Goal: Task Accomplishment & Management: Manage account settings

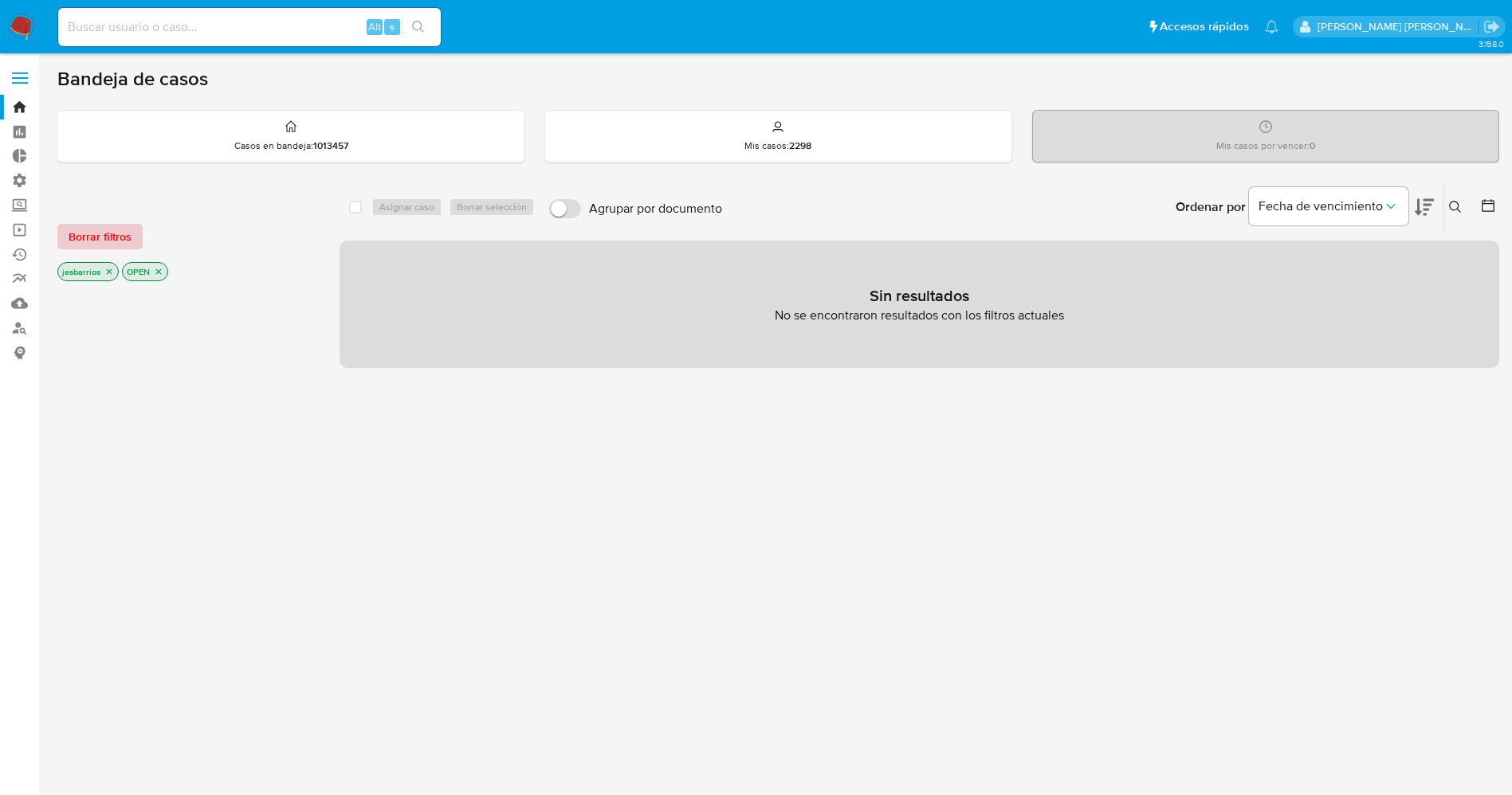
click at [111, 235] on span "Borrar filtros" at bounding box center [100, 237] width 63 height 23
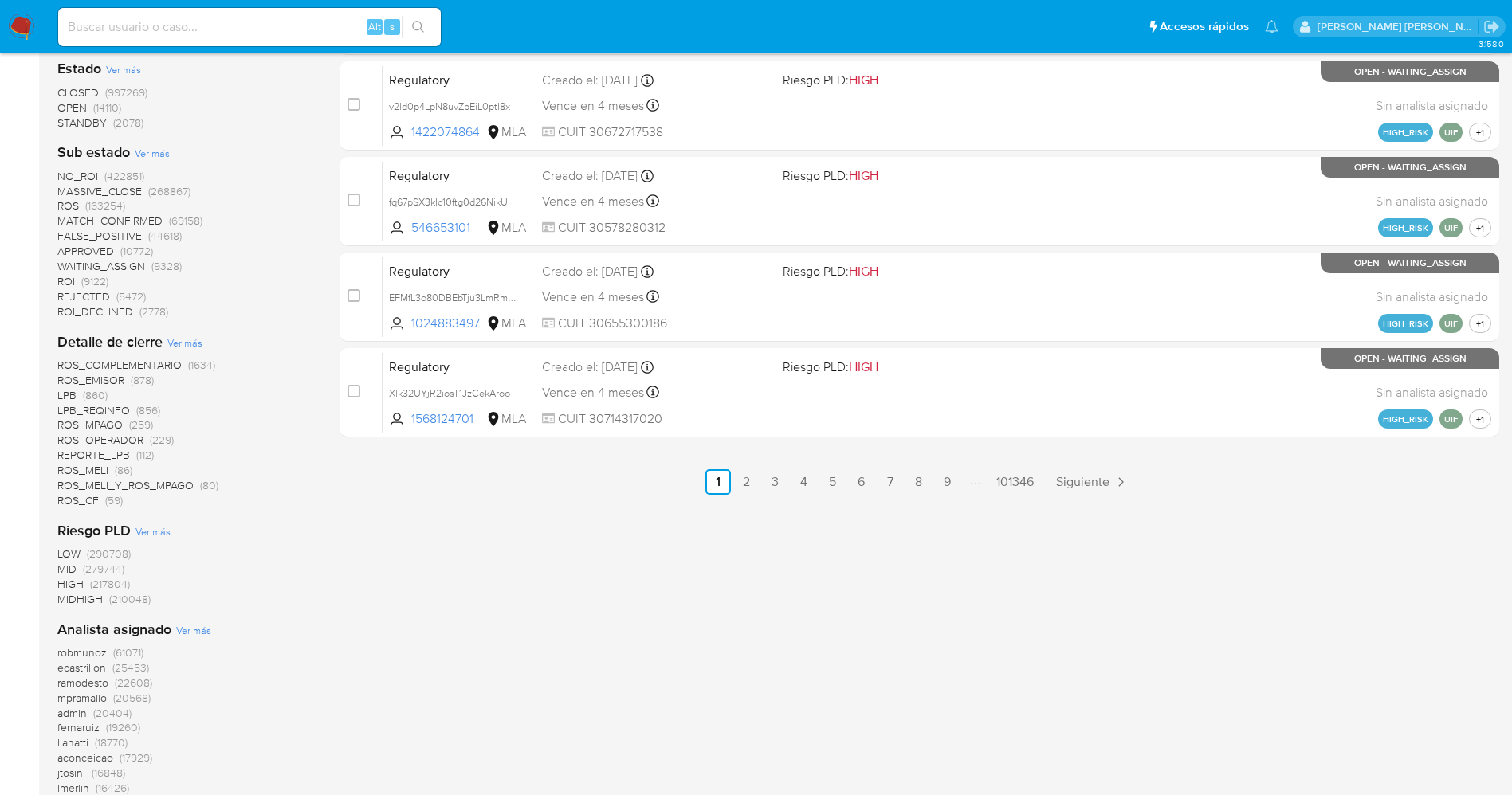
scroll to position [717, 0]
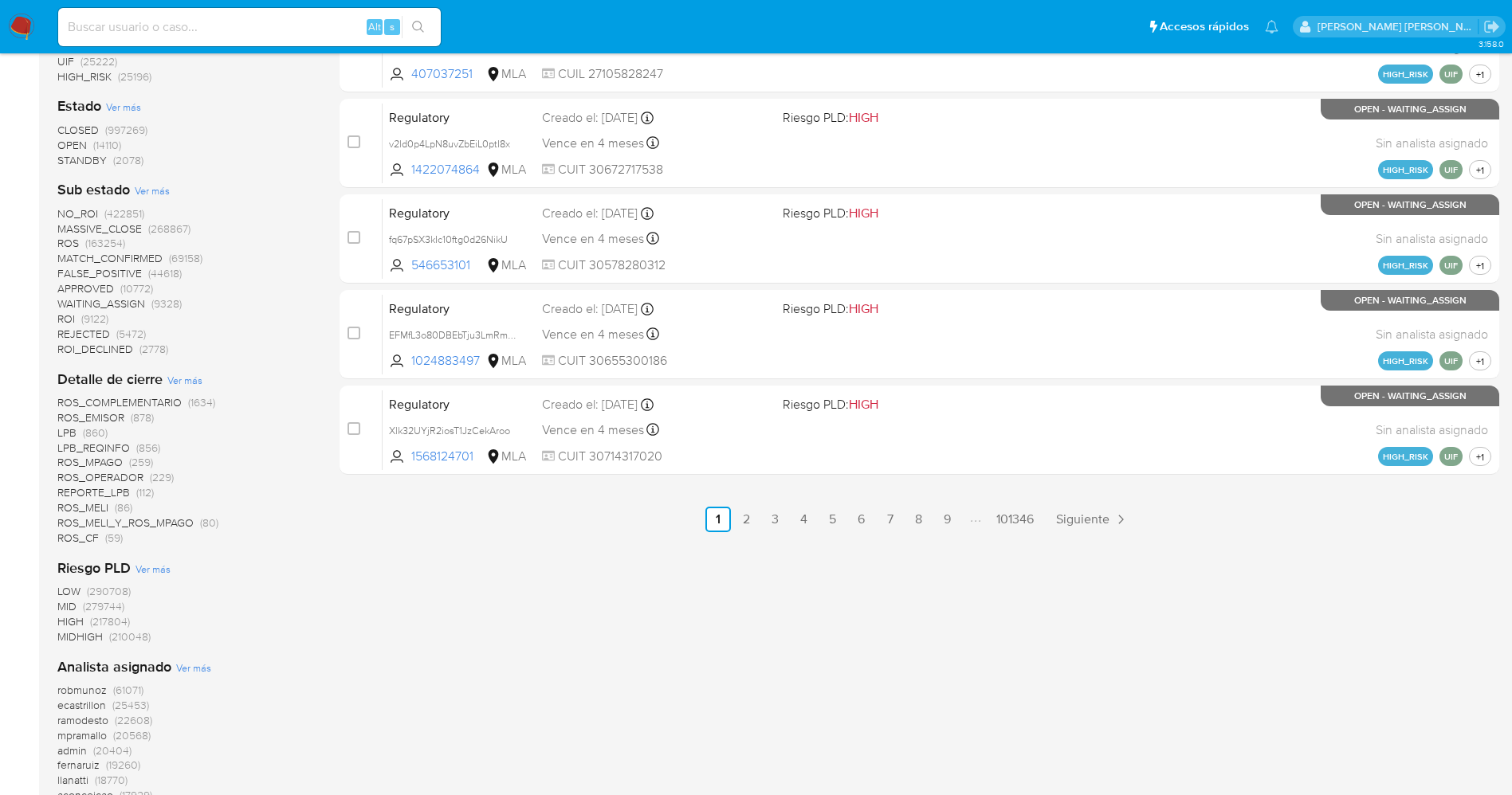
click at [87, 160] on span "STANDBY" at bounding box center [81, 160] width 49 height 16
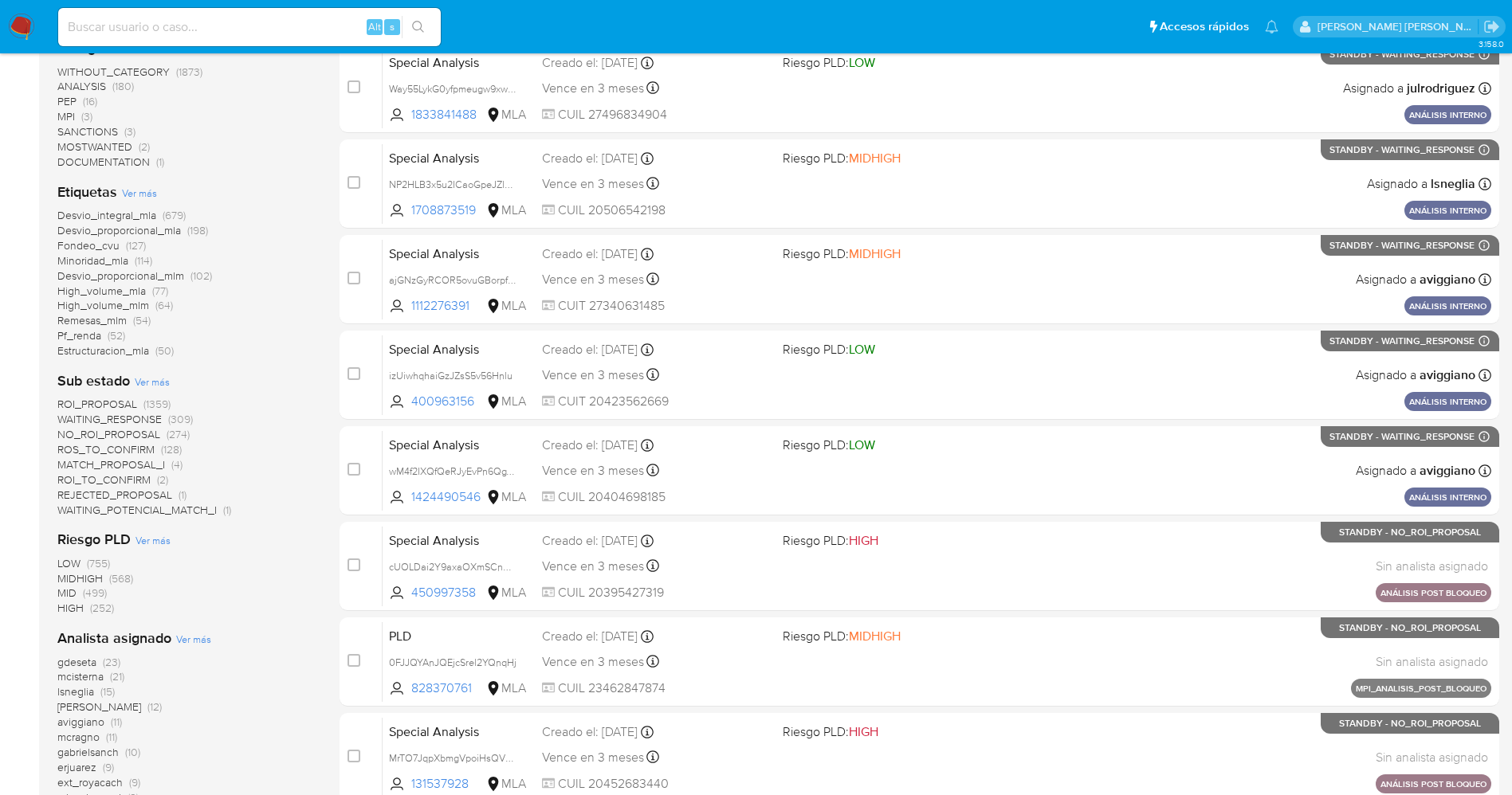
scroll to position [390, 0]
click at [201, 508] on span "WAITING_POTENCIAL_MATCH_I" at bounding box center [137, 509] width 160 height 16
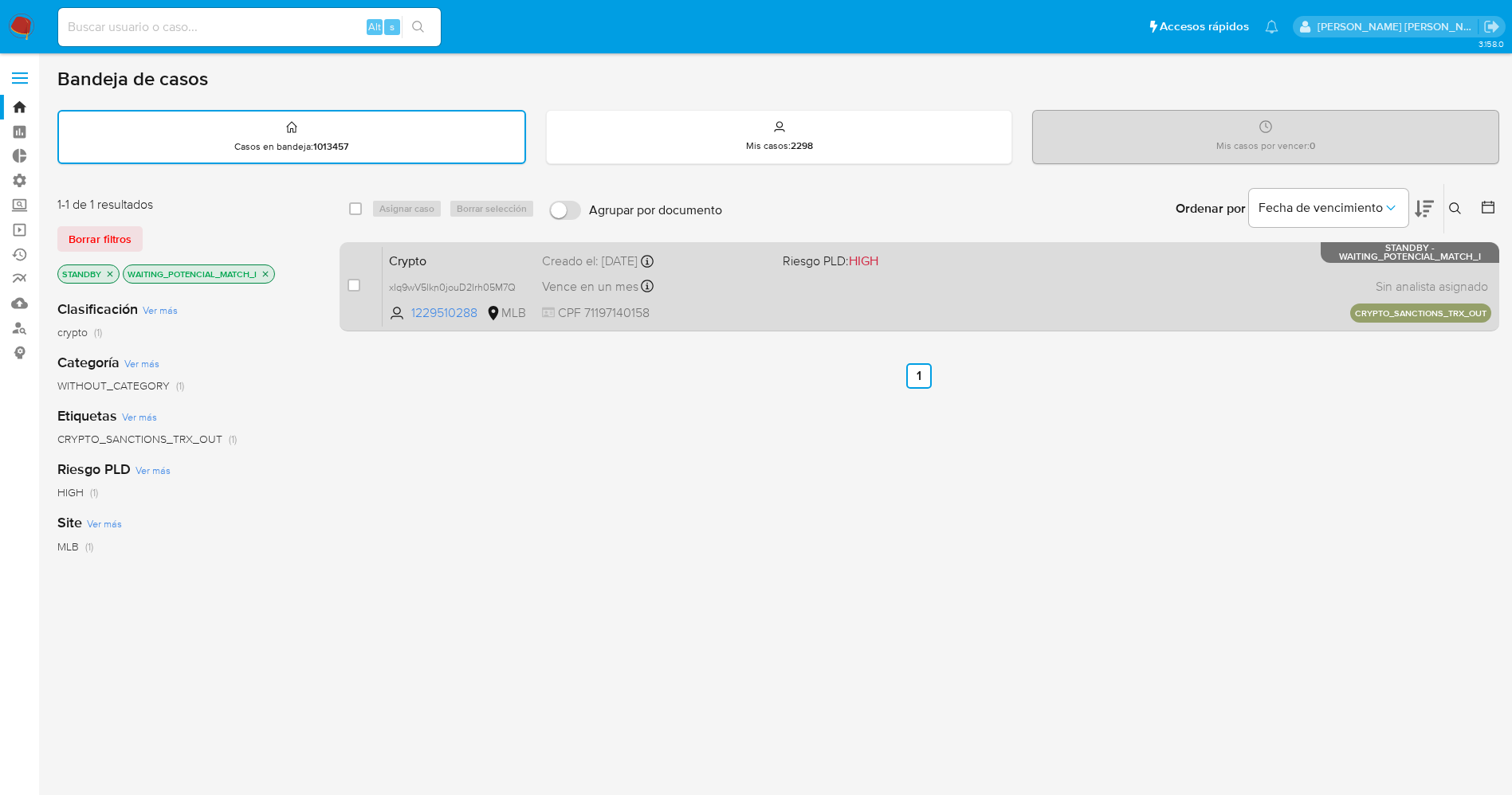
click at [758, 294] on div "Vence en un mes Vence el [DATE] 17:41:27" at bounding box center [655, 286] width 228 height 22
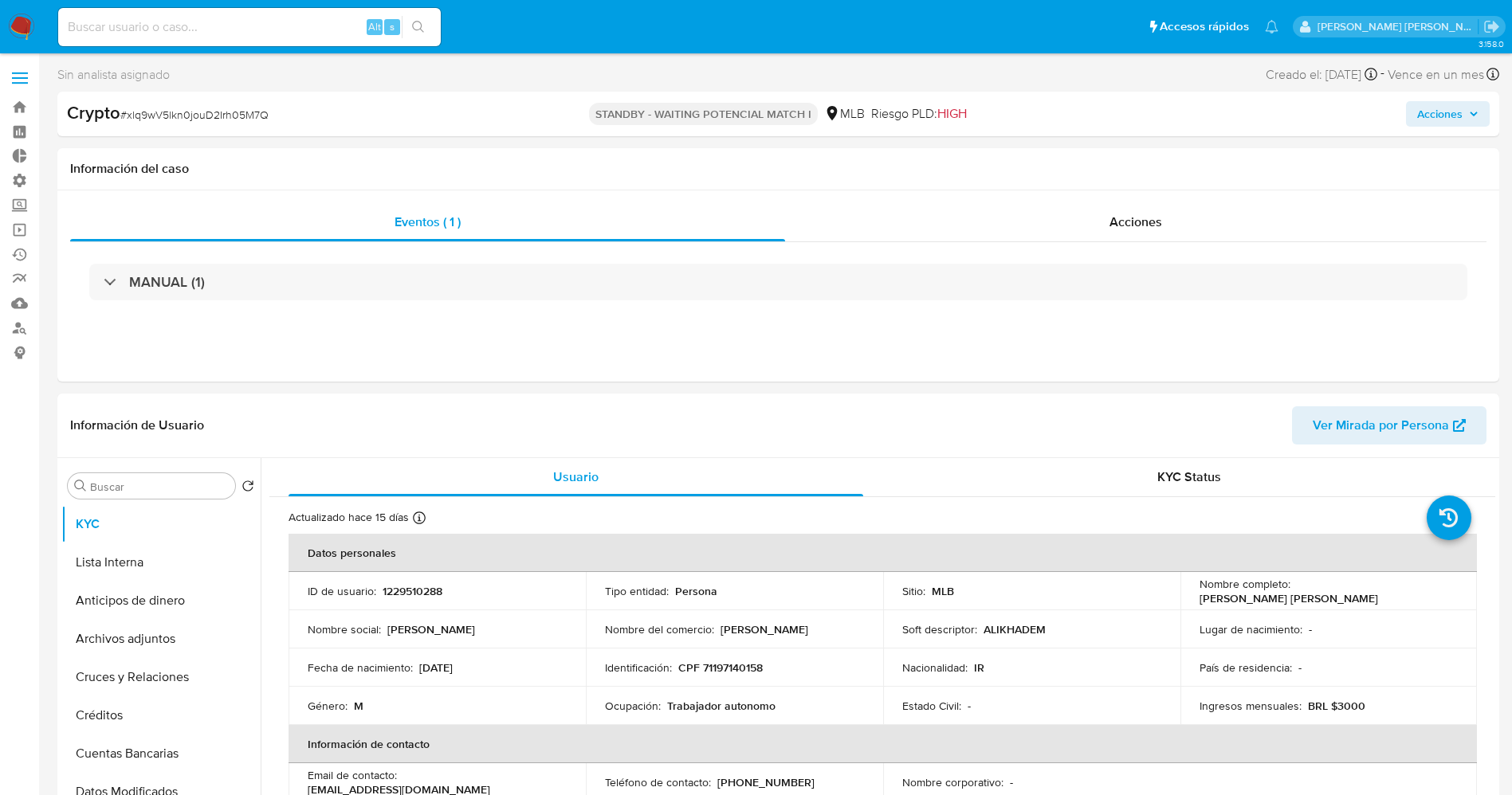
select select "10"
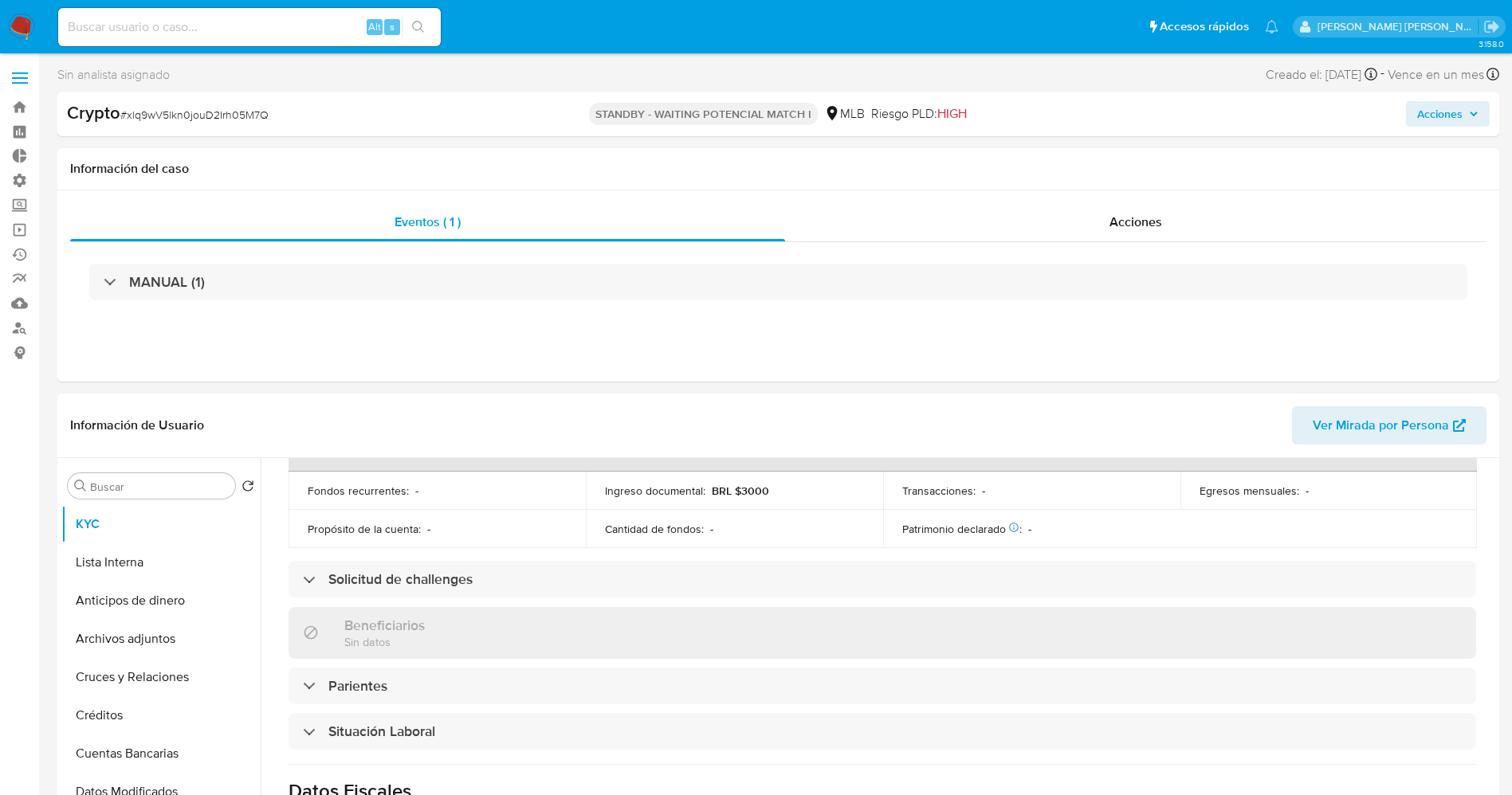
scroll to position [186, 0]
